Goal: Transaction & Acquisition: Purchase product/service

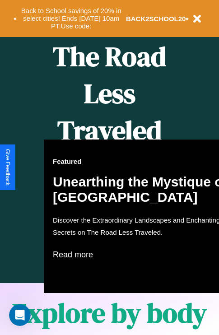
scroll to position [368, 0]
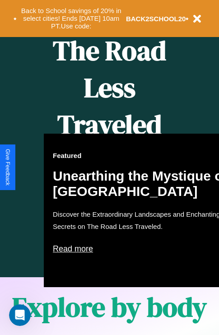
click at [109, 167] on div "Featured Unearthing the Mystique of Iceland Discover the Extraordinary Landscap…" at bounding box center [143, 210] width 198 height 153
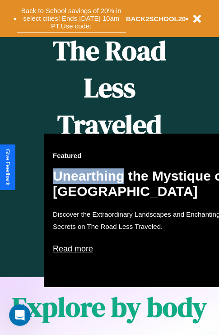
click at [71, 18] on button "Back to School savings of 20% in select cities! Ends 9/1 at 10am PT. Use code:" at bounding box center [71, 19] width 109 height 28
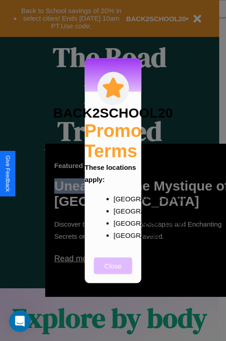
click at [113, 272] on button "Close" at bounding box center [113, 266] width 38 height 17
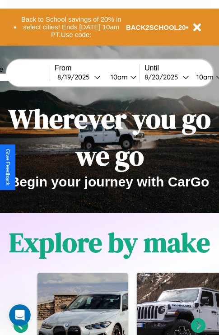
scroll to position [0, 0]
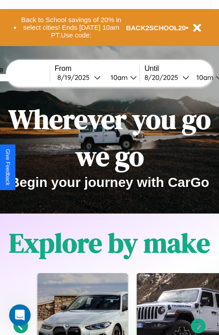
click at [30, 77] on input "text" at bounding box center [16, 77] width 68 height 7
type input "**********"
click at [89, 77] on div "8 / 19 / 2025" at bounding box center [75, 77] width 37 height 9
select select "*"
select select "****"
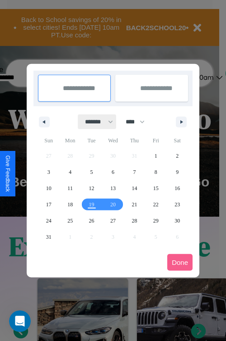
click at [95, 122] on select "******* ******** ***** ***** *** **** **** ****** ********* ******* ******** **…" at bounding box center [97, 122] width 38 height 15
select select "*"
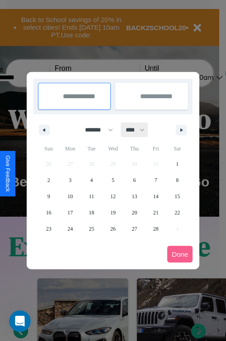
click at [139, 130] on select "**** **** **** **** **** **** **** **** **** **** **** **** **** **** **** ****…" at bounding box center [134, 130] width 27 height 15
select select "****"
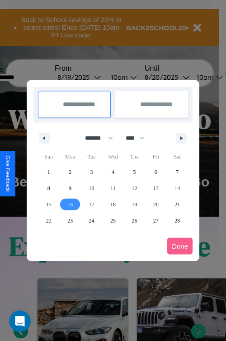
click at [70, 204] on span "16" at bounding box center [69, 205] width 5 height 16
type input "**********"
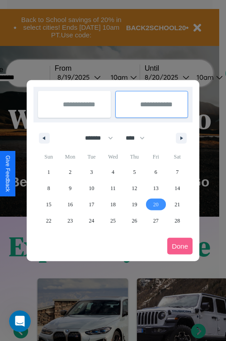
click at [155, 204] on span "20" at bounding box center [155, 205] width 5 height 16
type input "**********"
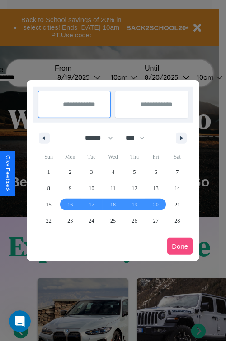
click at [180, 246] on button "Done" at bounding box center [179, 246] width 25 height 17
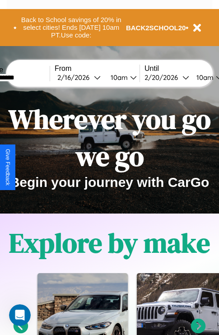
scroll to position [0, 34]
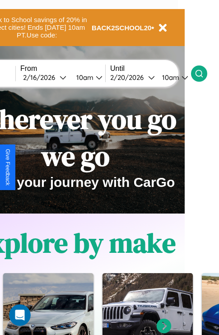
click at [203, 73] on icon at bounding box center [198, 73] width 9 height 9
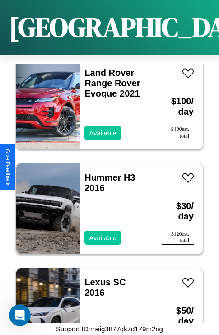
scroll to position [1289, 0]
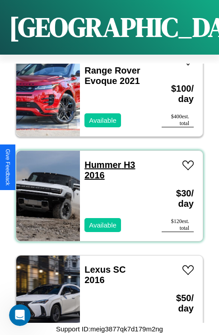
click at [100, 160] on link "Hummer H3 2016" at bounding box center [109, 170] width 51 height 20
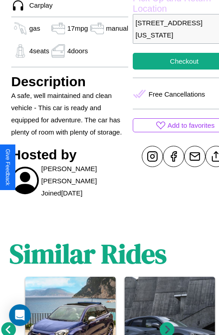
scroll to position [332, 22]
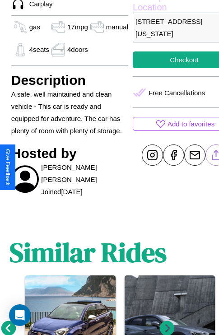
click at [216, 157] on line at bounding box center [216, 153] width 0 height 6
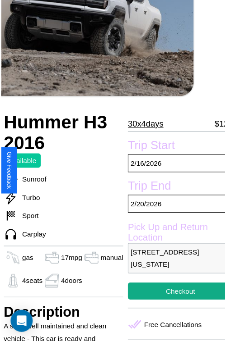
scroll to position [99, 31]
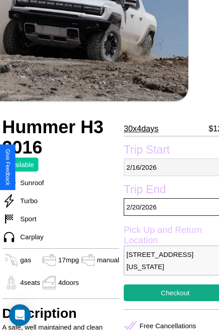
click at [167, 167] on p "[DATE]" at bounding box center [175, 167] width 103 height 18
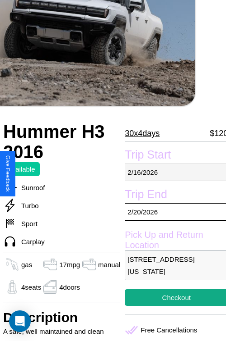
select select "*"
select select "****"
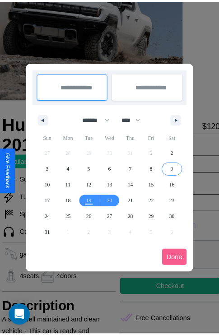
scroll to position [0, 31]
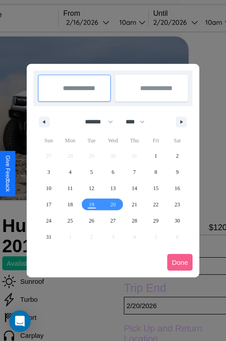
click at [100, 22] on div at bounding box center [113, 170] width 226 height 341
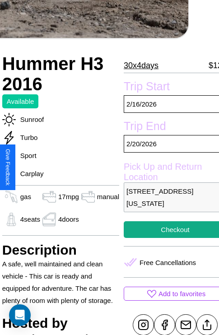
scroll to position [237, 31]
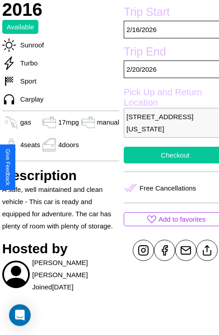
click at [167, 163] on button "Checkout" at bounding box center [175, 155] width 103 height 17
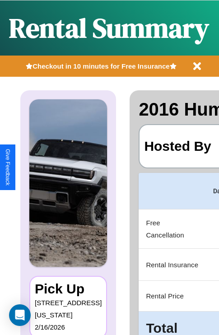
scroll to position [0, 179]
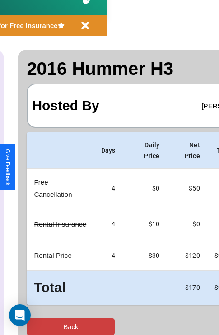
click at [44, 326] on button "Back" at bounding box center [71, 326] width 88 height 17
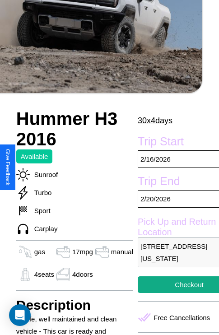
scroll to position [198, 31]
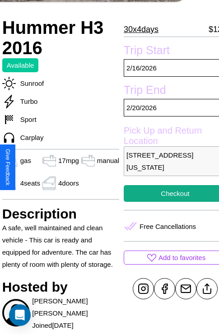
click at [167, 167] on p "[STREET_ADDRESS][US_STATE]" at bounding box center [175, 161] width 103 height 30
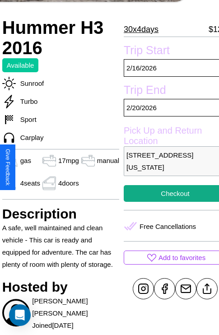
click at [167, 167] on p "[STREET_ADDRESS][US_STATE]" at bounding box center [175, 161] width 103 height 30
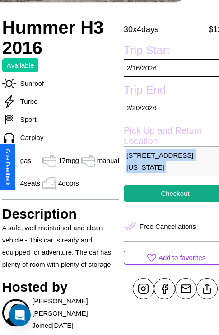
click at [167, 167] on p "[STREET_ADDRESS][US_STATE]" at bounding box center [175, 161] width 103 height 30
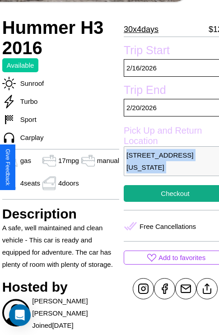
click at [167, 167] on p "[STREET_ADDRESS][US_STATE]" at bounding box center [175, 161] width 103 height 30
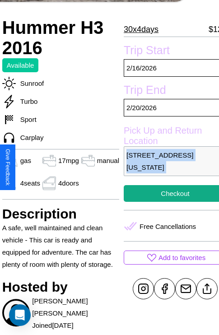
click at [167, 167] on p "[STREET_ADDRESS][US_STATE]" at bounding box center [175, 161] width 103 height 30
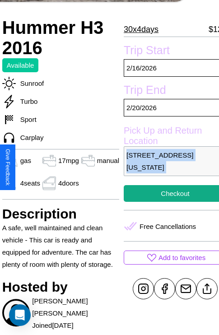
click at [167, 167] on p "[STREET_ADDRESS][US_STATE]" at bounding box center [175, 161] width 103 height 30
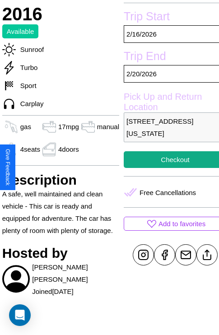
scroll to position [237, 31]
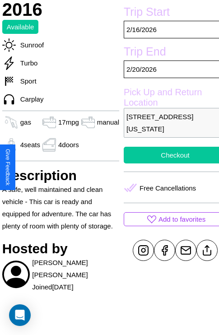
click at [167, 163] on button "Checkout" at bounding box center [175, 155] width 103 height 17
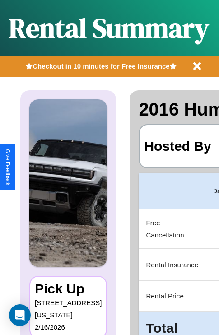
scroll to position [0, 179]
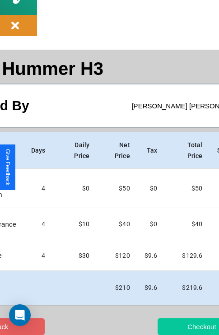
click at [175, 326] on button "Checkout" at bounding box center [201, 326] width 88 height 17
